Goal: Transaction & Acquisition: Purchase product/service

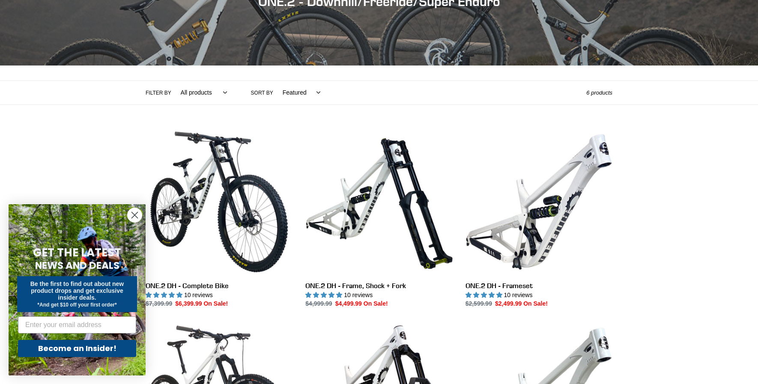
scroll to position [126, 0]
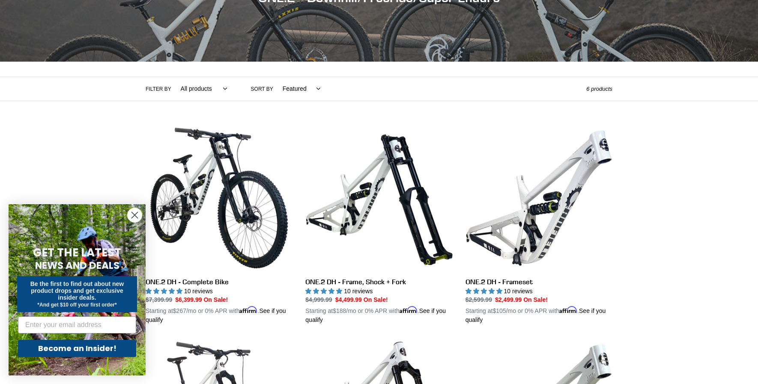
click at [136, 216] on circle "Close dialog" at bounding box center [135, 215] width 14 height 14
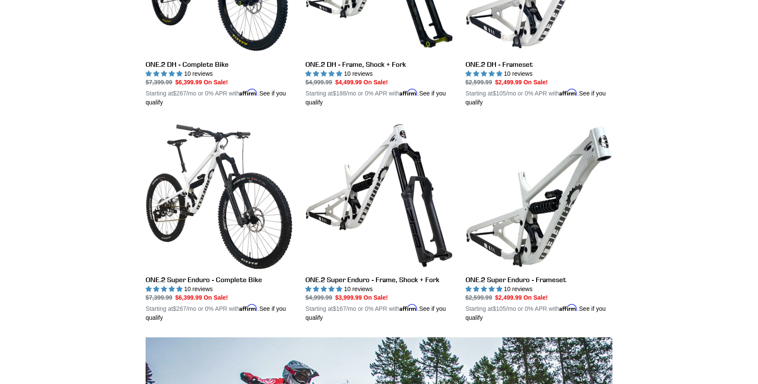
scroll to position [343, 0]
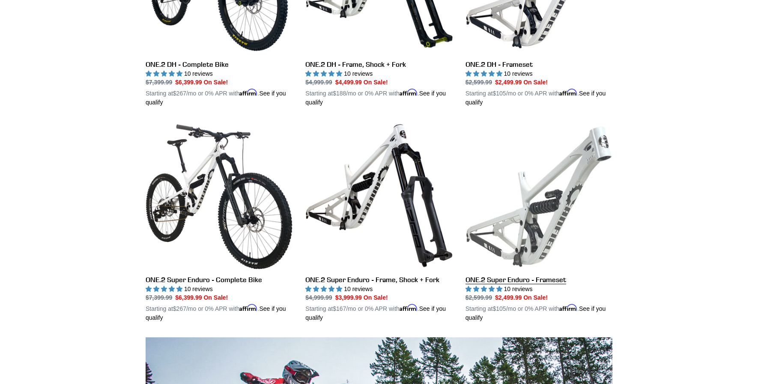
click at [548, 213] on link "ONE.2 Super Enduro - Frameset" at bounding box center [538, 222] width 147 height 200
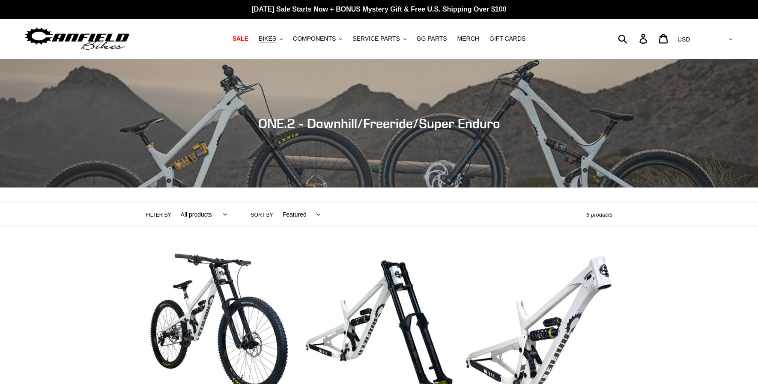
scroll to position [0, 0]
click at [274, 38] on span "BIKES" at bounding box center [268, 38] width 18 height 7
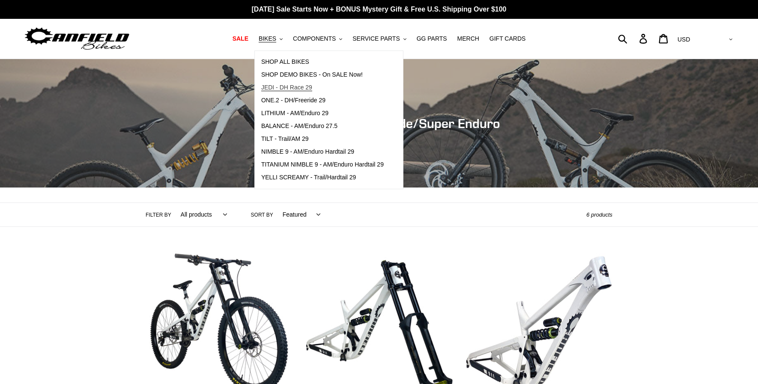
click at [287, 86] on span "JEDI - DH Race 29" at bounding box center [286, 87] width 51 height 7
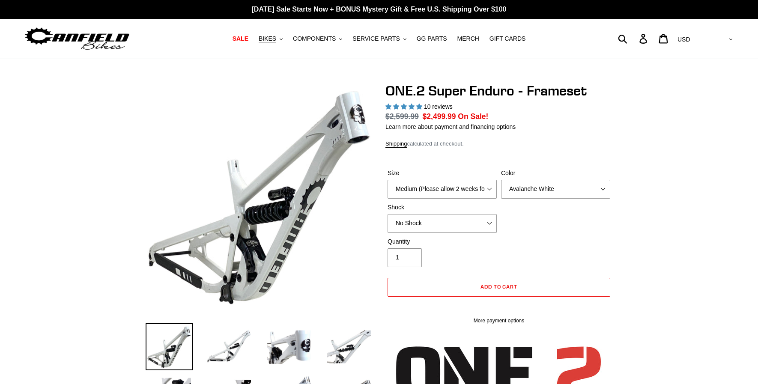
select select "highest-rating"
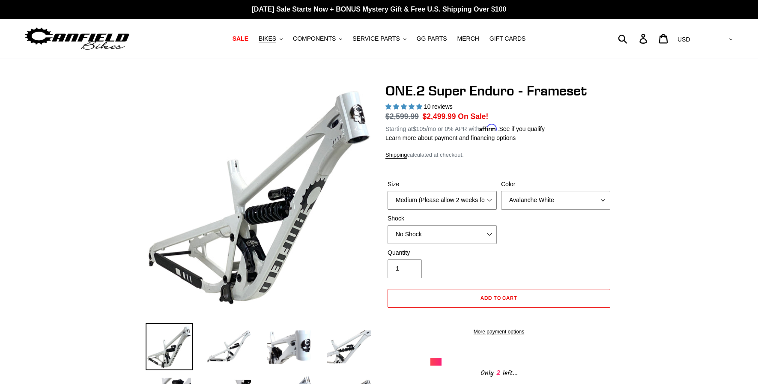
select select "Large (Sold Out)"
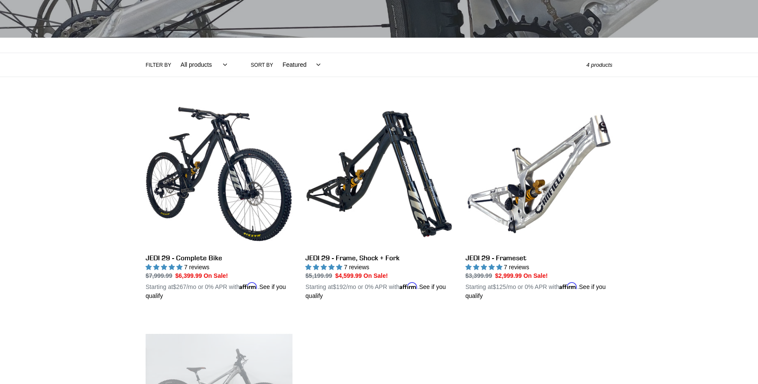
scroll to position [151, 0]
